Goal: Information Seeking & Learning: Check status

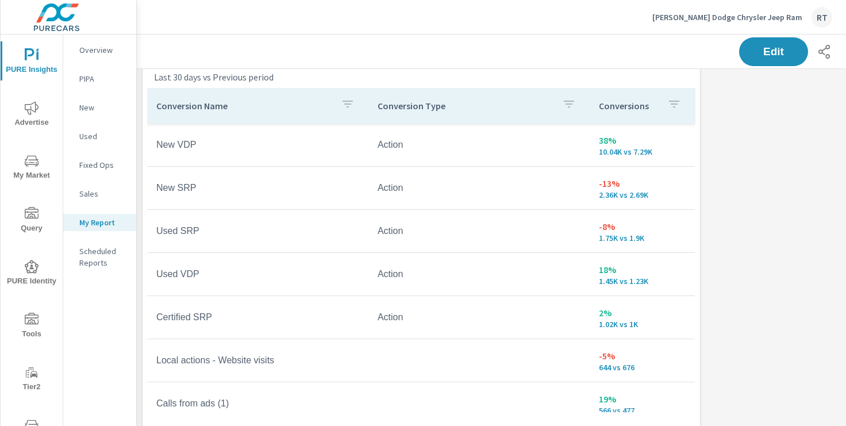
scroll to position [825, 0]
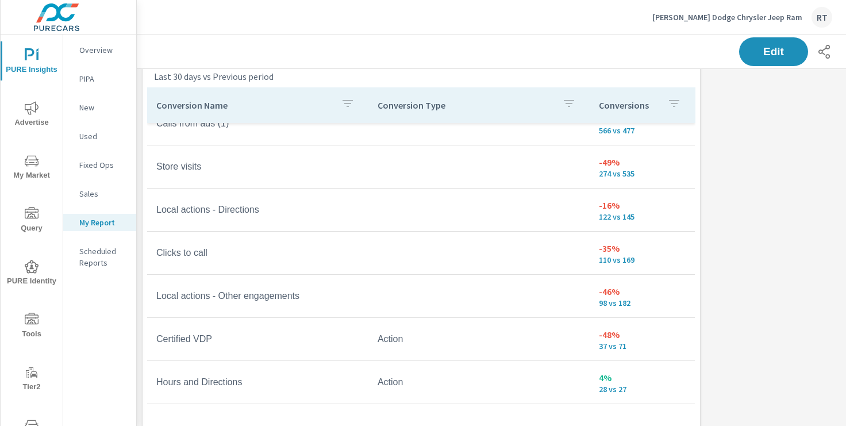
scroll to position [143, 0]
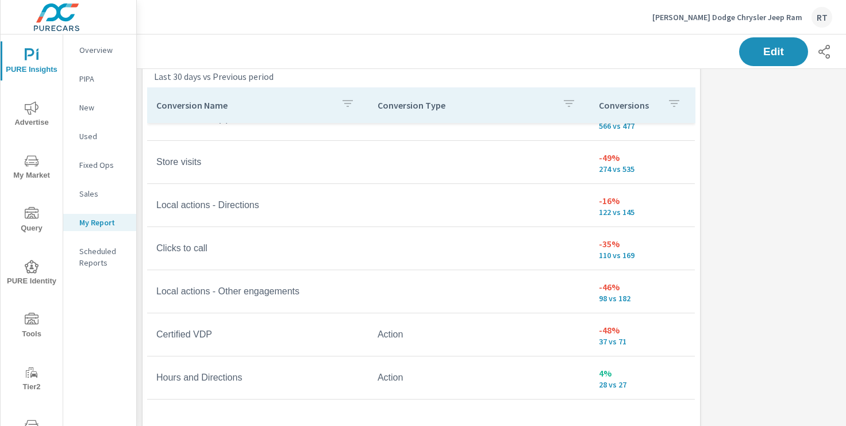
scroll to position [617, 0]
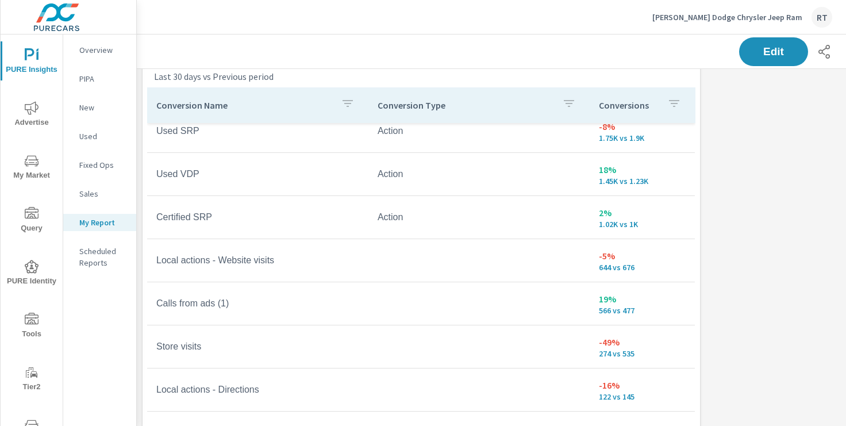
scroll to position [103, 0]
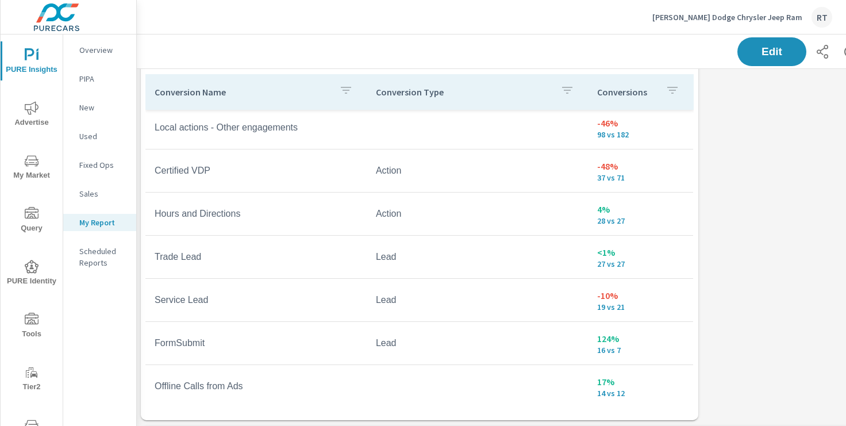
scroll to position [435, 0]
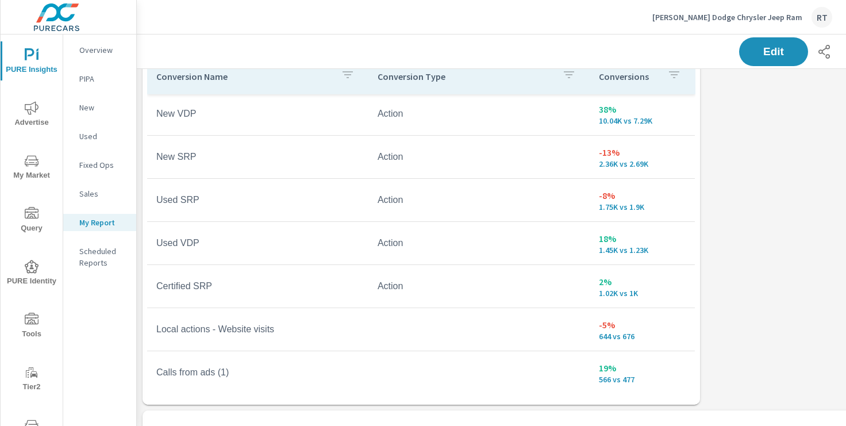
scroll to position [851, 0]
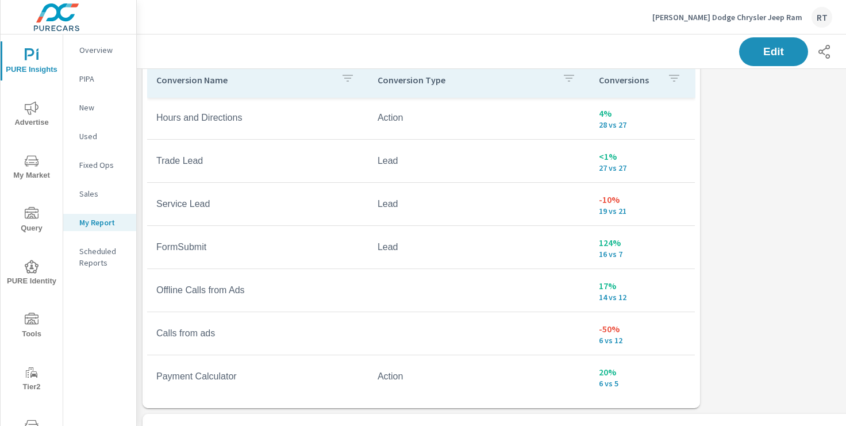
scroll to position [516, 0]
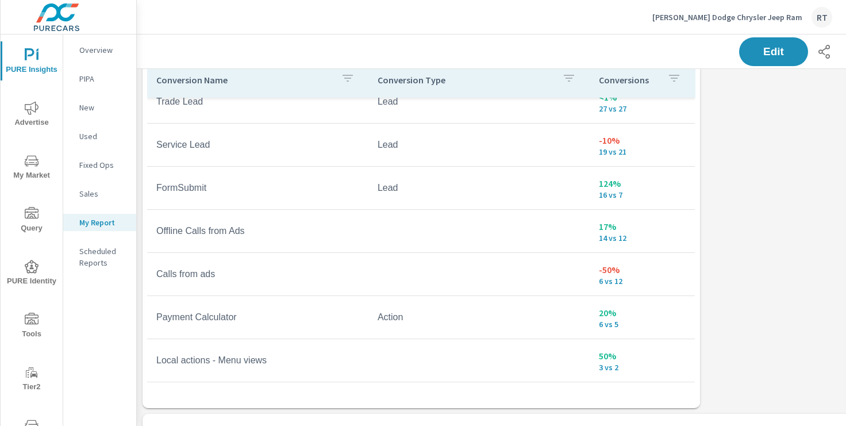
scroll to position [617, 0]
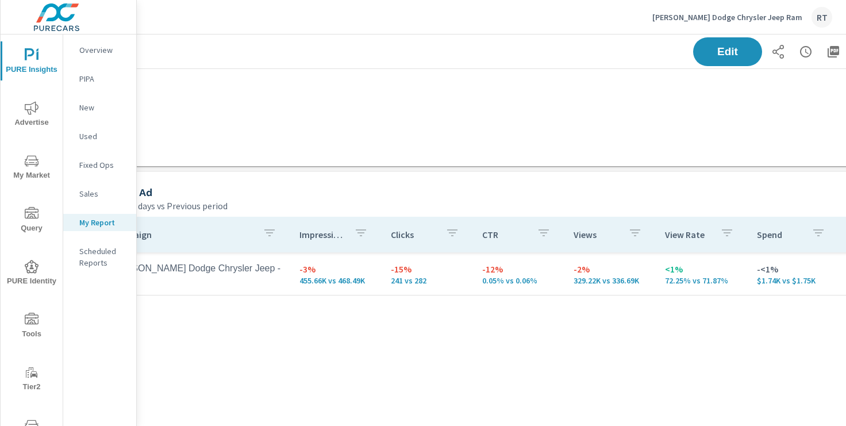
scroll to position [1621, 32]
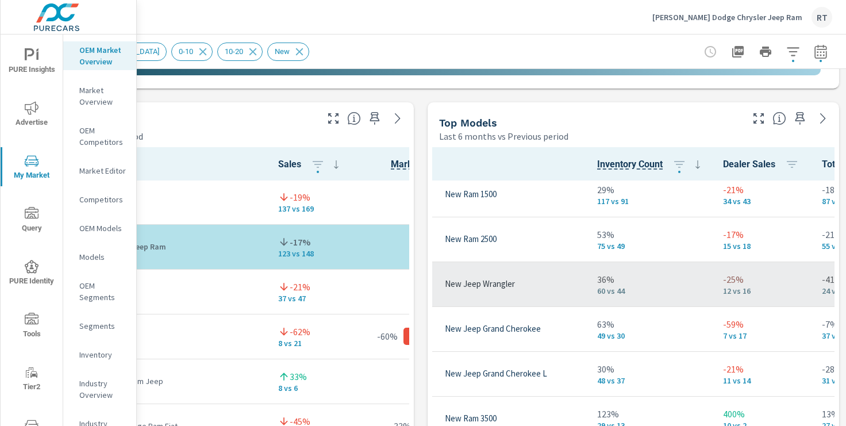
scroll to position [7, 56]
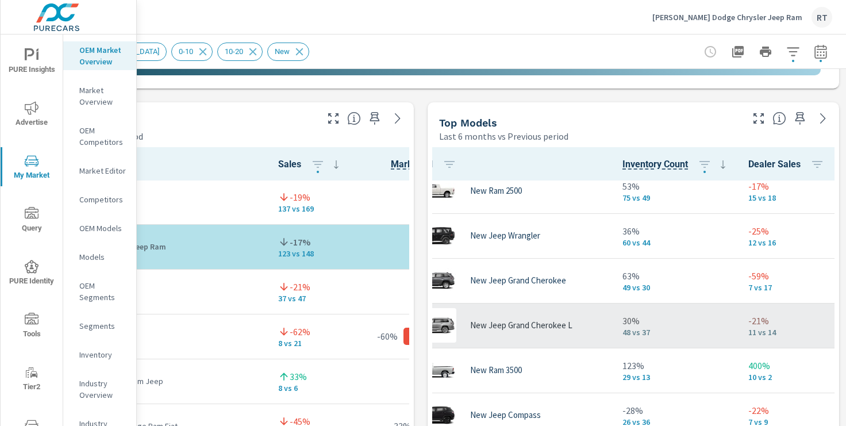
scroll to position [56, 35]
